Goal: Task Accomplishment & Management: Manage account settings

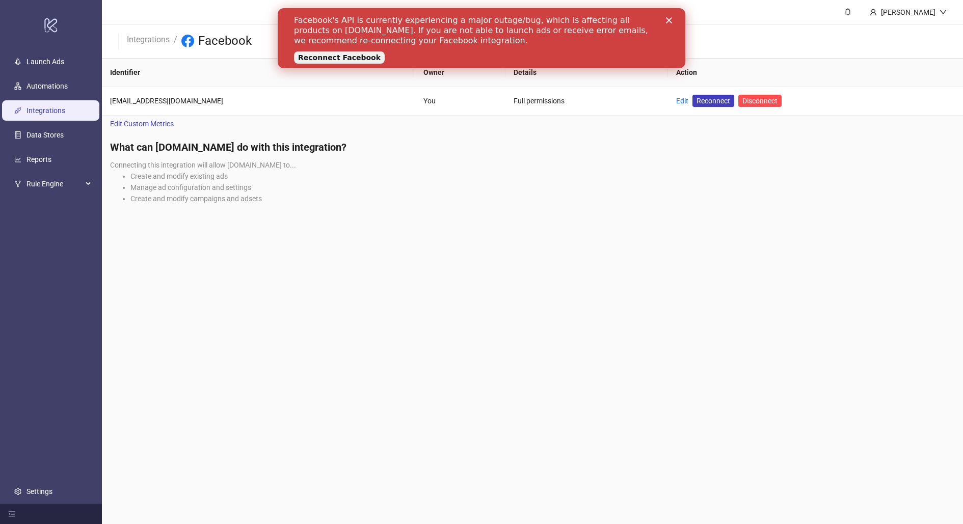
click at [348, 57] on link "Reconnect Facebook" at bounding box center [339, 57] width 91 height 12
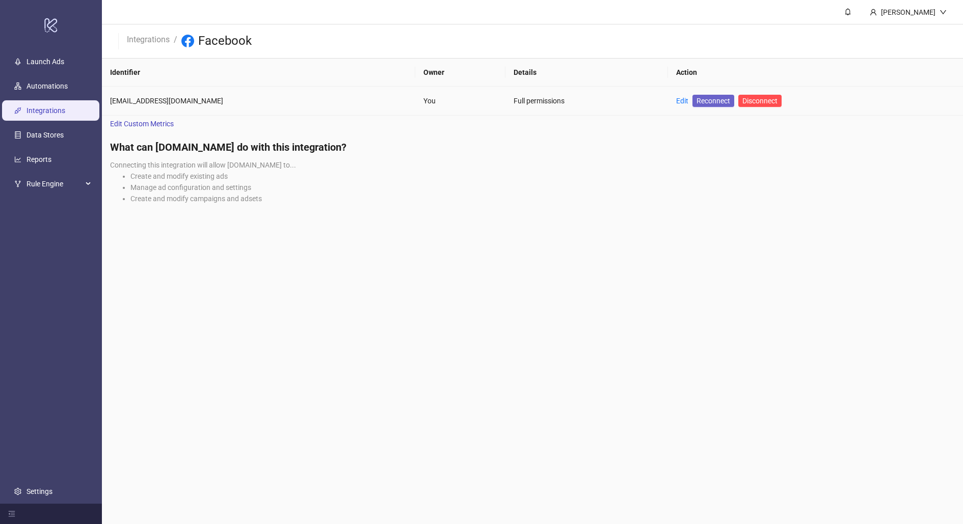
click at [696, 101] on span "Reconnect" at bounding box center [713, 100] width 34 height 11
